Goal: Information Seeking & Learning: Find specific page/section

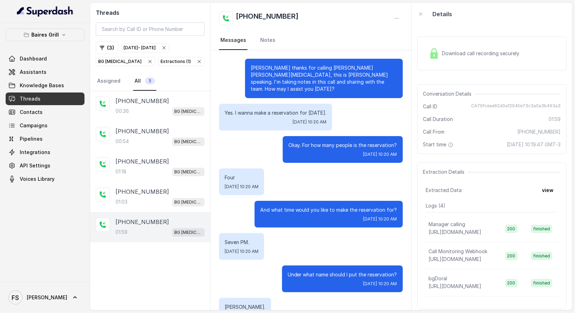
click at [167, 47] on icon "button" at bounding box center [164, 48] width 6 height 6
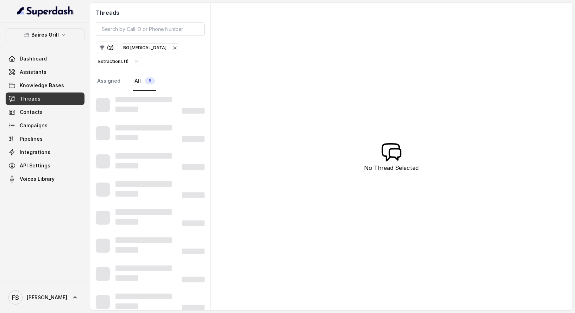
click at [140, 59] on icon "button" at bounding box center [137, 62] width 6 height 6
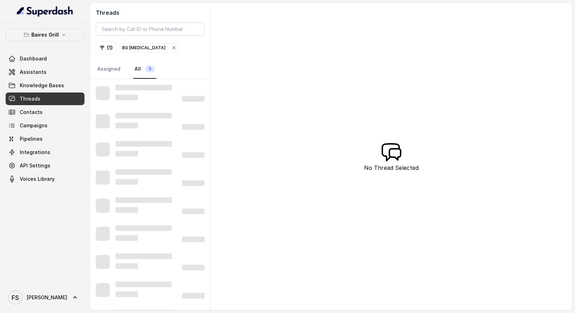
click at [171, 47] on icon "button" at bounding box center [174, 48] width 6 height 6
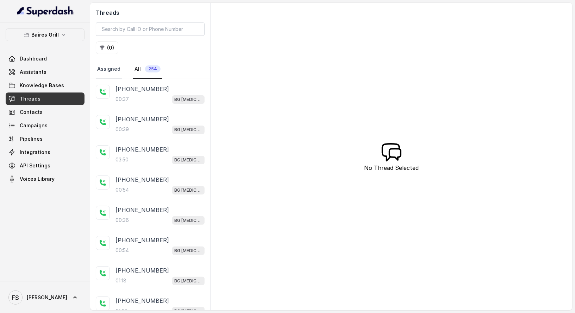
click at [104, 69] on link "Assigned" at bounding box center [109, 69] width 26 height 19
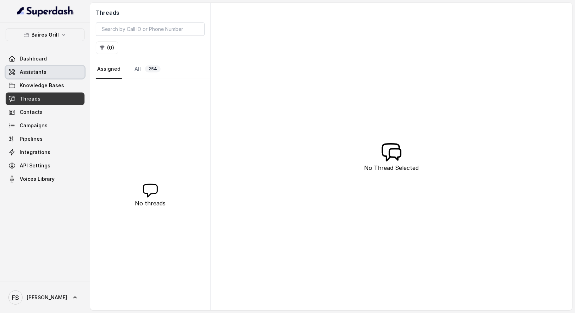
click at [53, 68] on link "Assistants" at bounding box center [45, 72] width 79 height 13
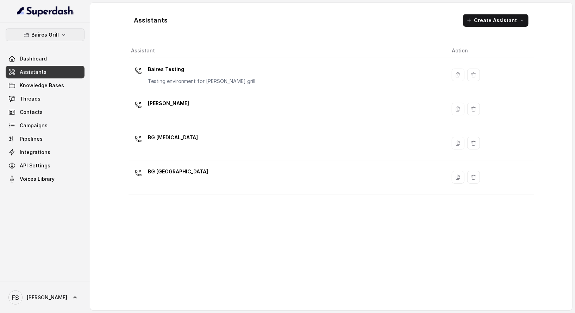
click at [63, 38] on button "Baires Grill" at bounding box center [45, 35] width 79 height 13
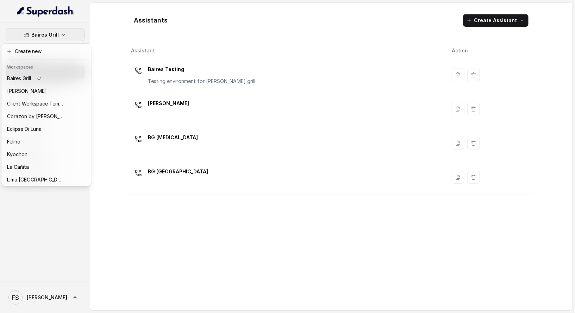
click at [149, 65] on div "[PERSON_NAME] Grill Dashboard Assistants Knowledge Bases Threads Contacts Campa…" at bounding box center [287, 156] width 575 height 313
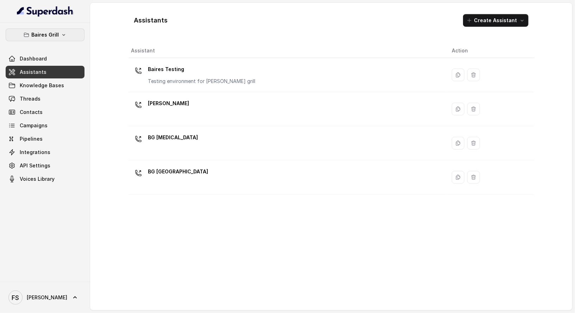
click at [62, 33] on icon "button" at bounding box center [64, 35] width 6 height 6
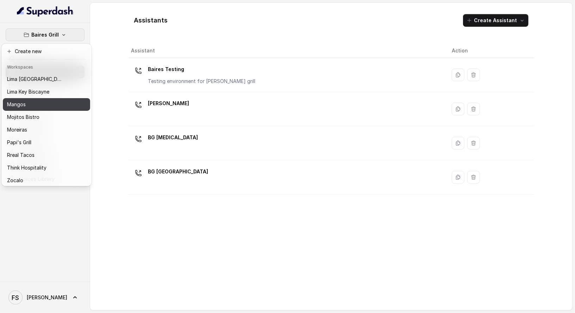
scroll to position [108, 0]
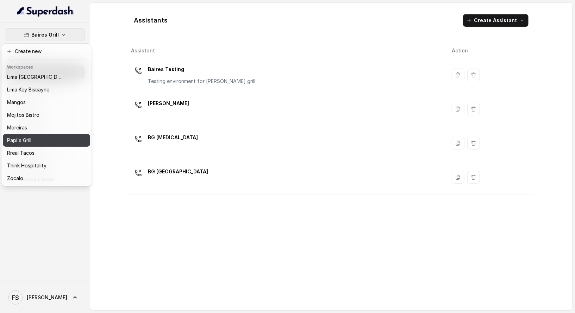
click at [55, 138] on div "Papi's Grill" at bounding box center [35, 140] width 56 height 8
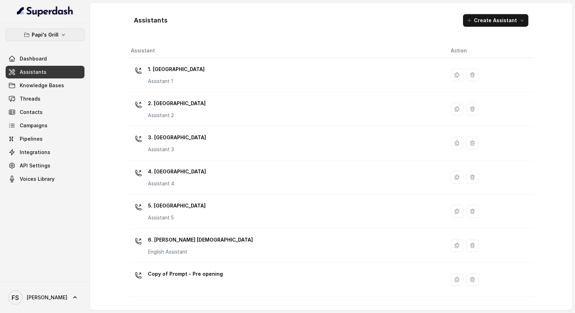
click at [56, 33] on p "Papi's Grill" at bounding box center [45, 35] width 27 height 8
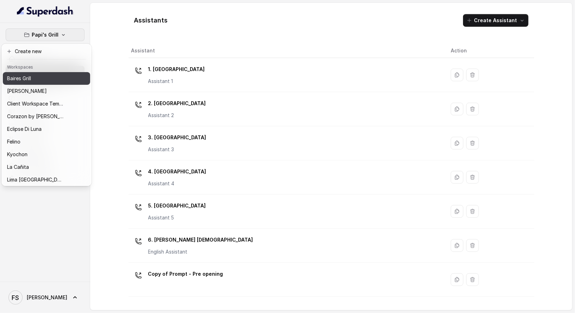
click at [51, 80] on div "Baires Grill" at bounding box center [35, 78] width 56 height 8
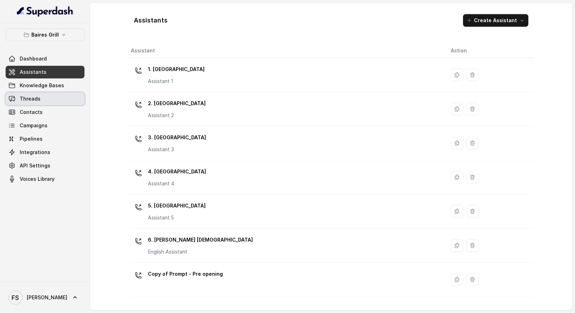
click at [49, 97] on link "Threads" at bounding box center [45, 99] width 79 height 13
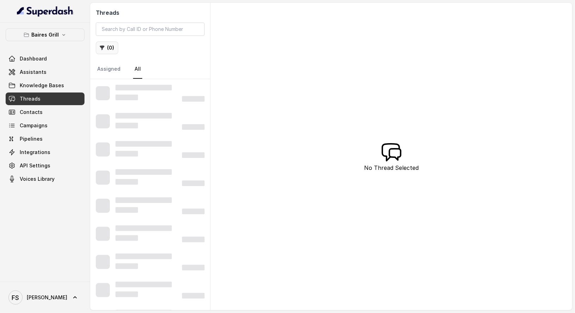
click at [110, 51] on button "( 0 )" at bounding box center [107, 48] width 23 height 13
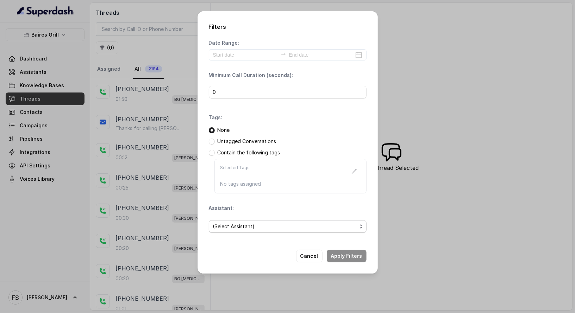
click at [281, 229] on span "(Select Assistant)" at bounding box center [285, 226] width 144 height 8
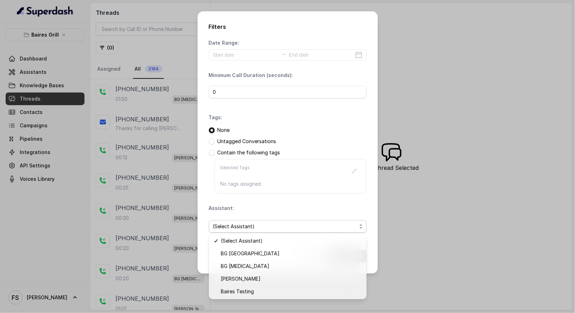
click at [265, 203] on div "Date Range: Minimum Call Duration (seconds): 0 Tags: None Untagged Conversation…" at bounding box center [288, 138] width 158 height 199
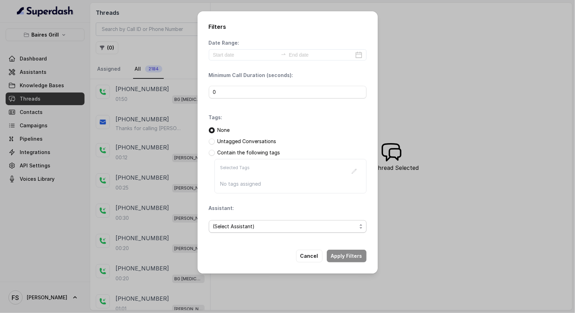
click at [294, 224] on span "(Select Assistant)" at bounding box center [285, 226] width 144 height 8
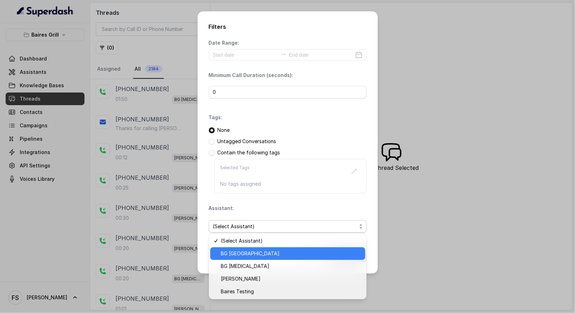
click at [281, 255] on span "BG [GEOGRAPHIC_DATA]" at bounding box center [291, 253] width 140 height 8
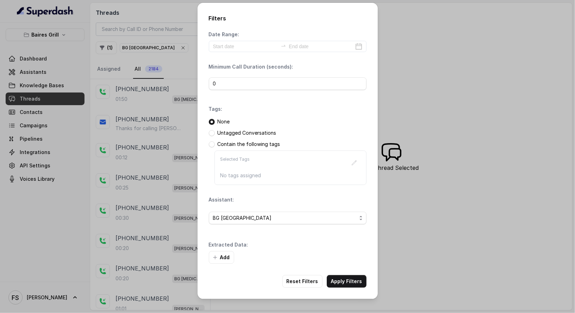
click at [228, 258] on button "Add" at bounding box center [221, 257] width 25 height 13
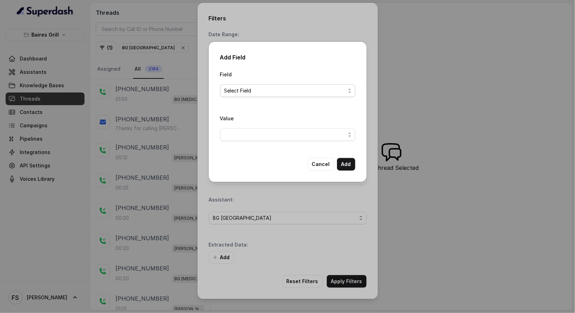
click at [269, 94] on span "Select Field" at bounding box center [284, 91] width 121 height 8
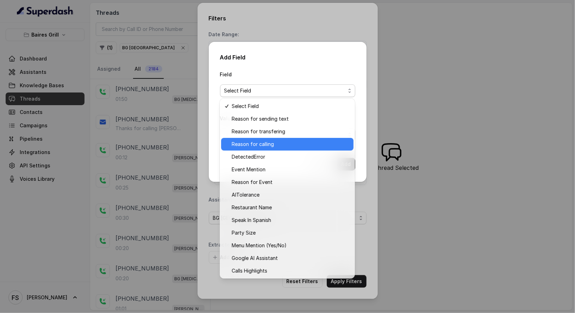
click at [283, 143] on span "Reason for calling" at bounding box center [291, 144] width 118 height 8
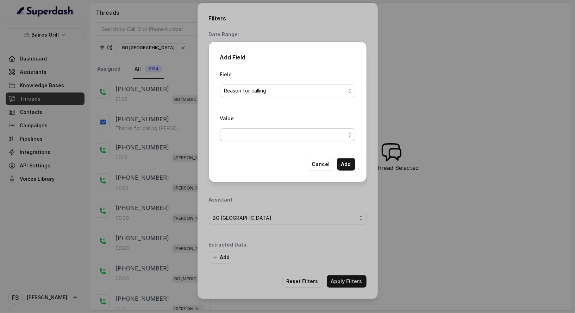
click at [286, 133] on span "button" at bounding box center [287, 134] width 135 height 13
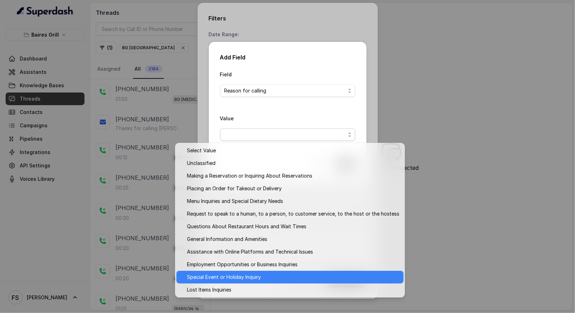
click at [313, 278] on span "Special Event or Holiday Inquiry" at bounding box center [293, 277] width 212 height 8
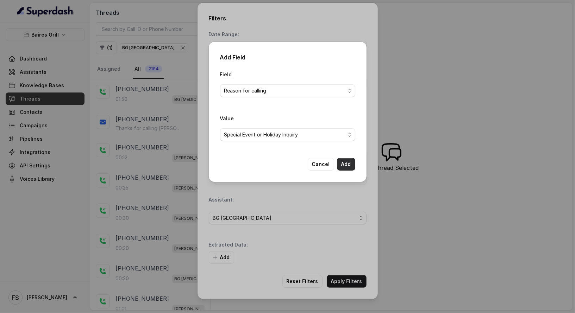
click at [350, 166] on button "Add" at bounding box center [346, 164] width 18 height 13
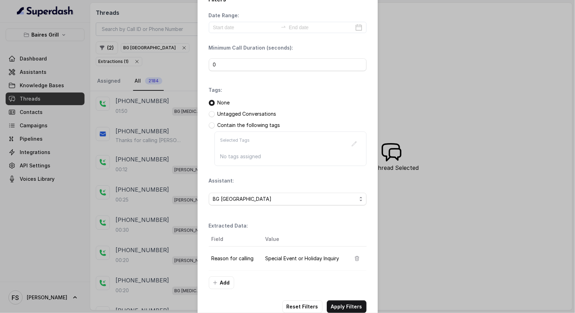
scroll to position [30, 0]
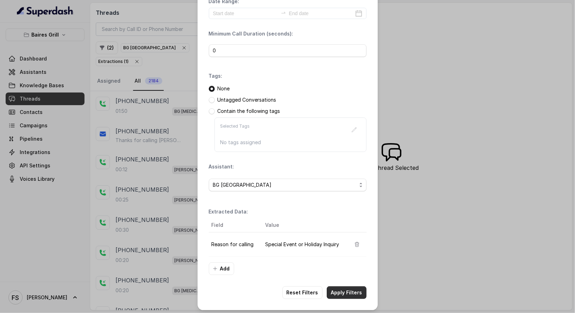
click at [342, 291] on button "Apply Filters" at bounding box center [347, 292] width 40 height 13
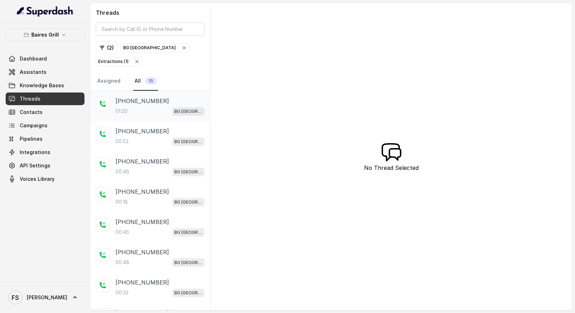
click at [148, 107] on div "01:20 [GEOGRAPHIC_DATA]" at bounding box center [159, 111] width 89 height 9
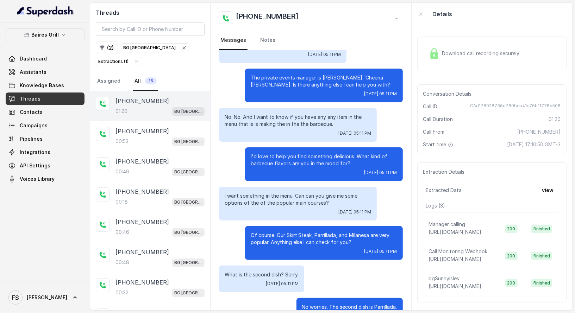
scroll to position [148, 0]
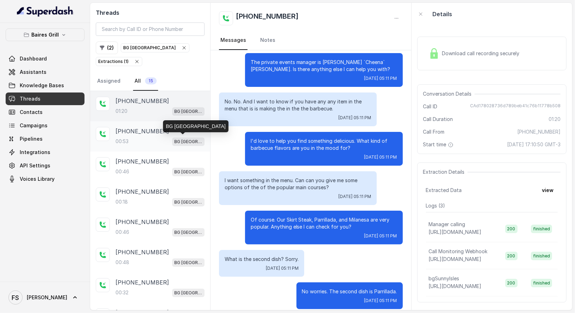
click at [175, 138] on p "BG [GEOGRAPHIC_DATA]" at bounding box center [188, 141] width 28 height 7
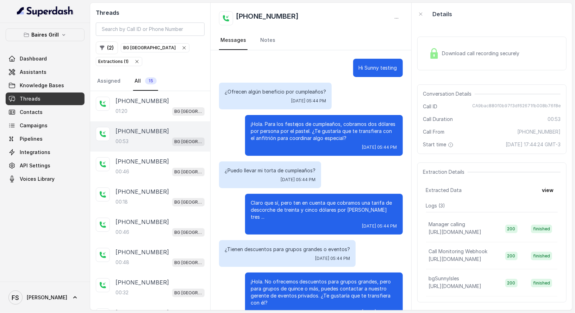
scroll to position [97, 0]
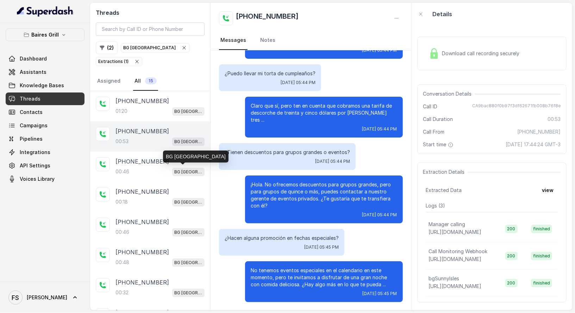
click at [183, 161] on div "BG [GEOGRAPHIC_DATA]" at bounding box center [195, 157] width 65 height 12
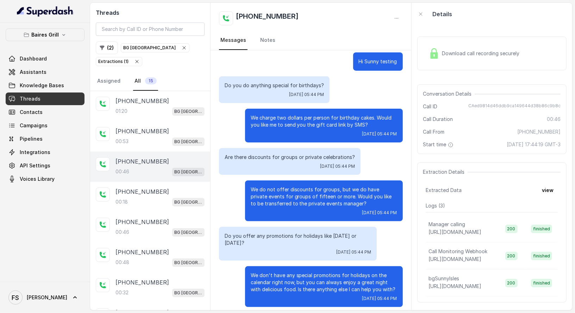
scroll to position [11, 0]
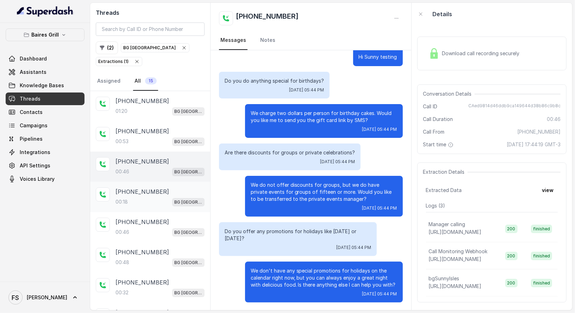
click at [162, 197] on div "00:18 [GEOGRAPHIC_DATA]" at bounding box center [159, 201] width 89 height 9
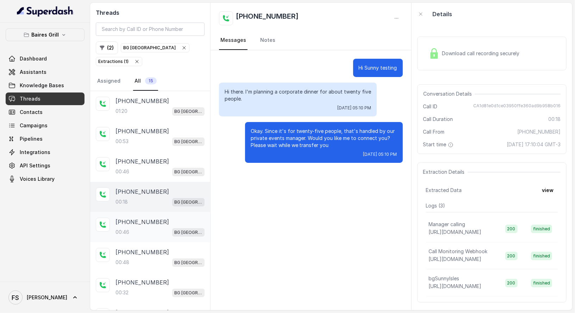
click at [169, 218] on div "[PHONE_NUMBER]" at bounding box center [159, 222] width 89 height 8
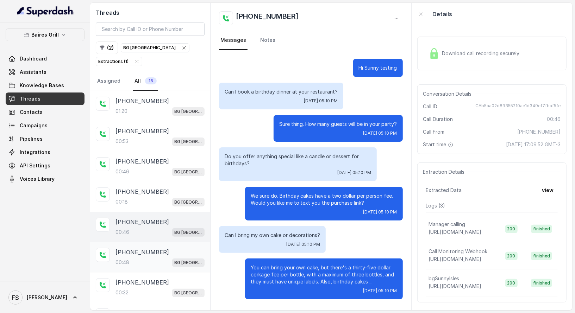
click at [151, 253] on p "[PHONE_NUMBER]" at bounding box center [141, 252] width 53 height 8
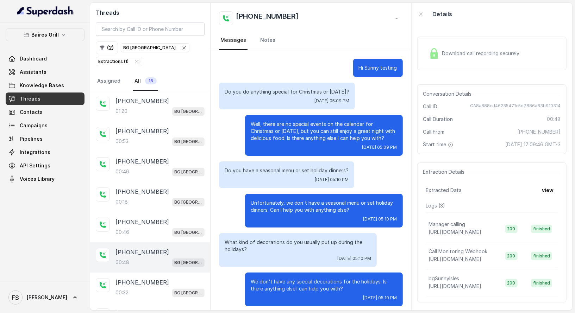
scroll to position [4, 0]
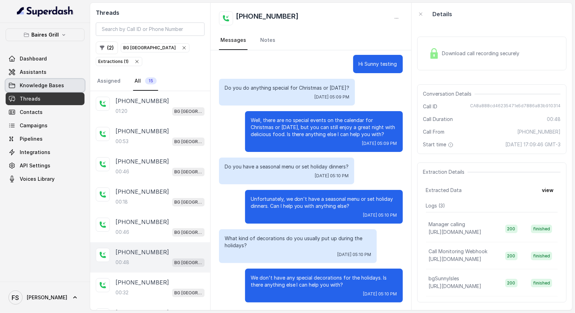
click at [32, 85] on span "Knowledge Bases" at bounding box center [42, 85] width 44 height 7
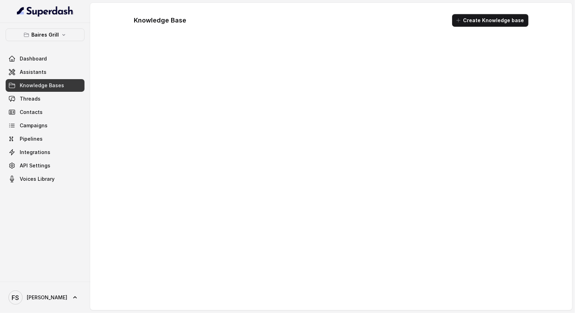
click at [38, 78] on link "Assistants" at bounding box center [45, 72] width 79 height 13
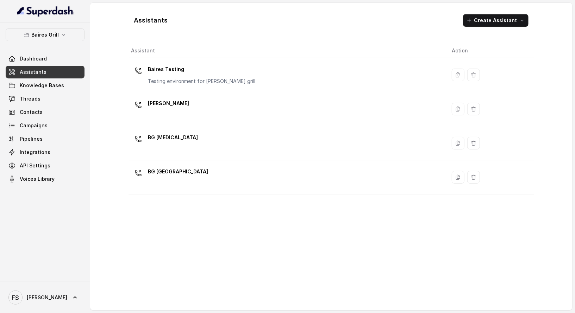
click at [232, 36] on div "Assistants Create Assistant Assistant Action [PERSON_NAME] Testing Testing envi…" at bounding box center [330, 156] width 405 height 296
click at [37, 86] on span "Knowledge Bases" at bounding box center [42, 85] width 44 height 7
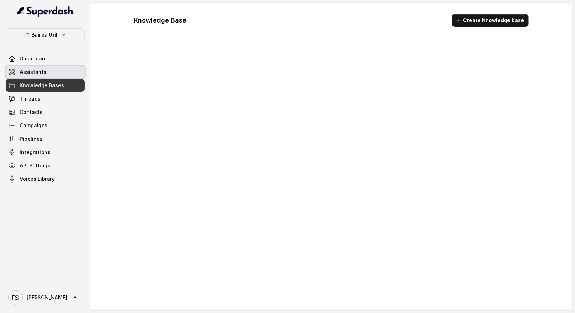
click at [45, 73] on link "Assistants" at bounding box center [45, 72] width 79 height 13
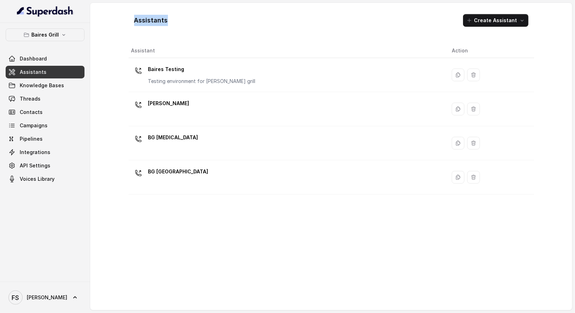
drag, startPoint x: 244, startPoint y: 20, endPoint x: 238, endPoint y: 25, distance: 8.2
click at [244, 21] on div "Assistants Create Assistant" at bounding box center [330, 20] width 405 height 24
click at [232, 25] on div "Assistants Create Assistant" at bounding box center [330, 20] width 405 height 24
click at [43, 74] on span "Assistants" at bounding box center [33, 72] width 27 height 7
click at [33, 91] on link "Knowledge Bases" at bounding box center [45, 85] width 79 height 13
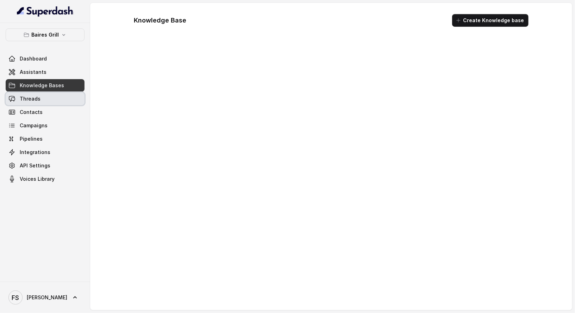
click at [33, 103] on link "Threads" at bounding box center [45, 99] width 79 height 13
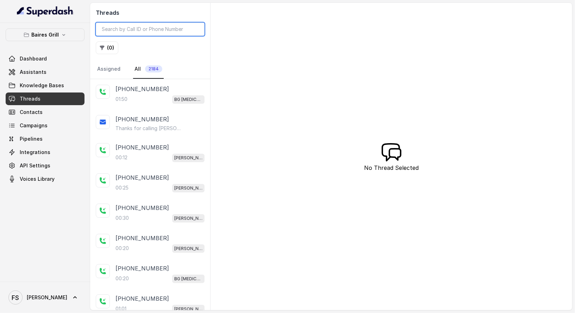
click at [141, 29] on input "search" at bounding box center [150, 29] width 109 height 13
click at [137, 88] on p "[PHONE_NUMBER]" at bounding box center [141, 89] width 53 height 8
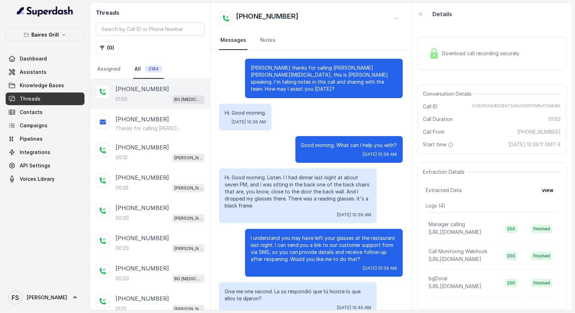
scroll to position [391, 0]
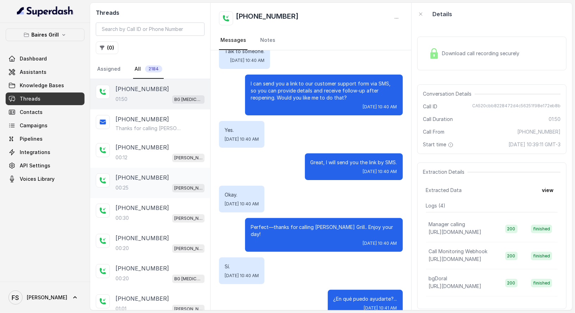
click at [137, 168] on div "[PHONE_NUMBER]:25 [PERSON_NAME]" at bounding box center [150, 183] width 120 height 30
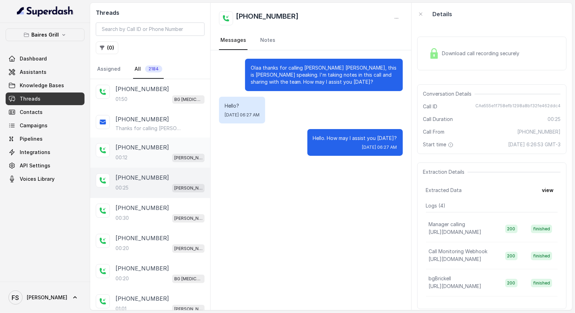
click at [140, 156] on div "00:12 [PERSON_NAME]" at bounding box center [159, 157] width 89 height 9
